Goal: Task Accomplishment & Management: Use online tool/utility

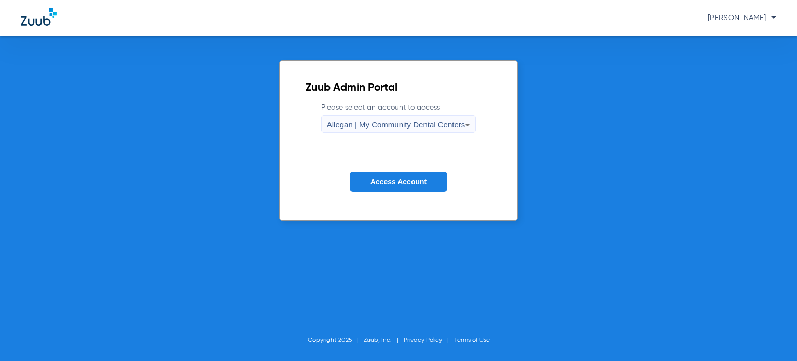
click at [378, 184] on span "Access Account" at bounding box center [398, 181] width 56 height 8
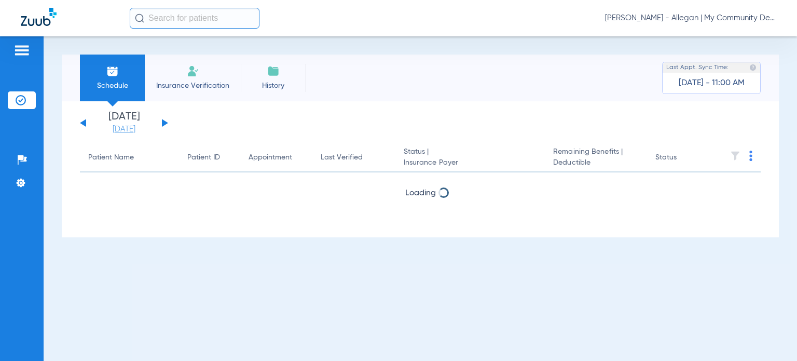
click at [123, 128] on link "08-21-2025" at bounding box center [124, 129] width 62 height 10
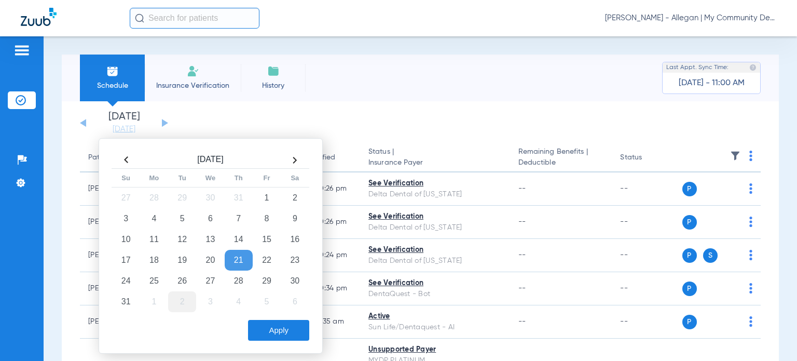
click at [176, 300] on td "2" at bounding box center [182, 301] width 28 height 21
click at [280, 327] on button "Apply" at bounding box center [278, 330] width 61 height 21
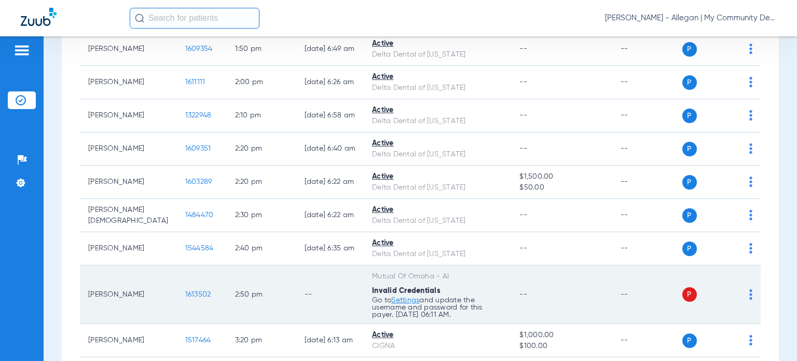
scroll to position [1090, 0]
